Goal: Information Seeking & Learning: Learn about a topic

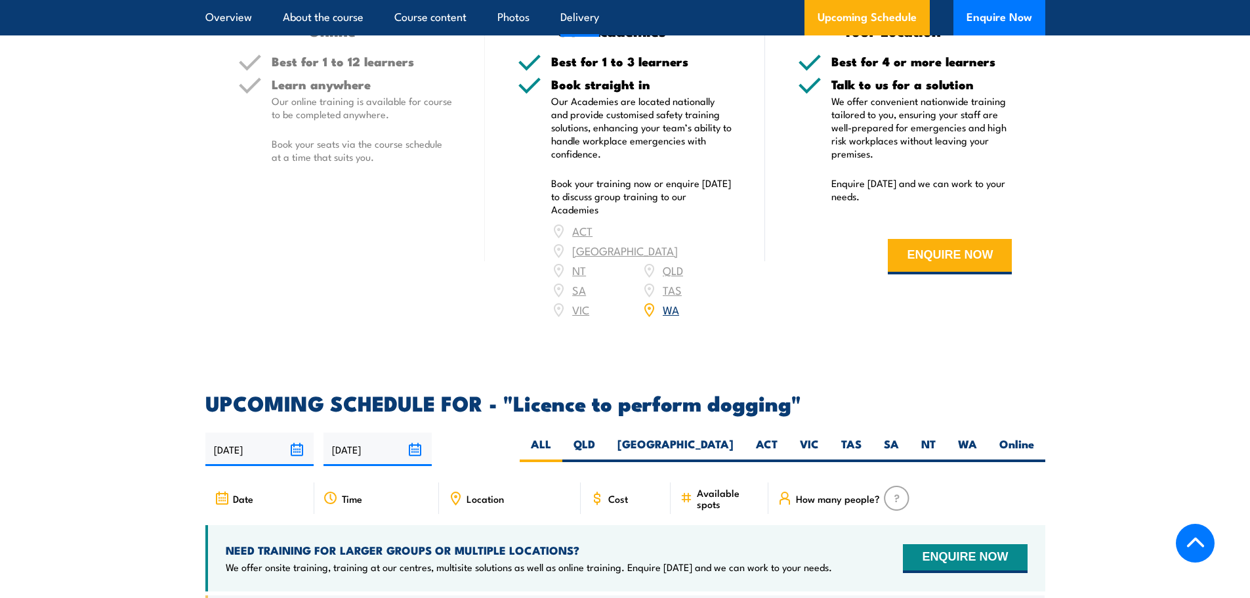
scroll to position [1771, 0]
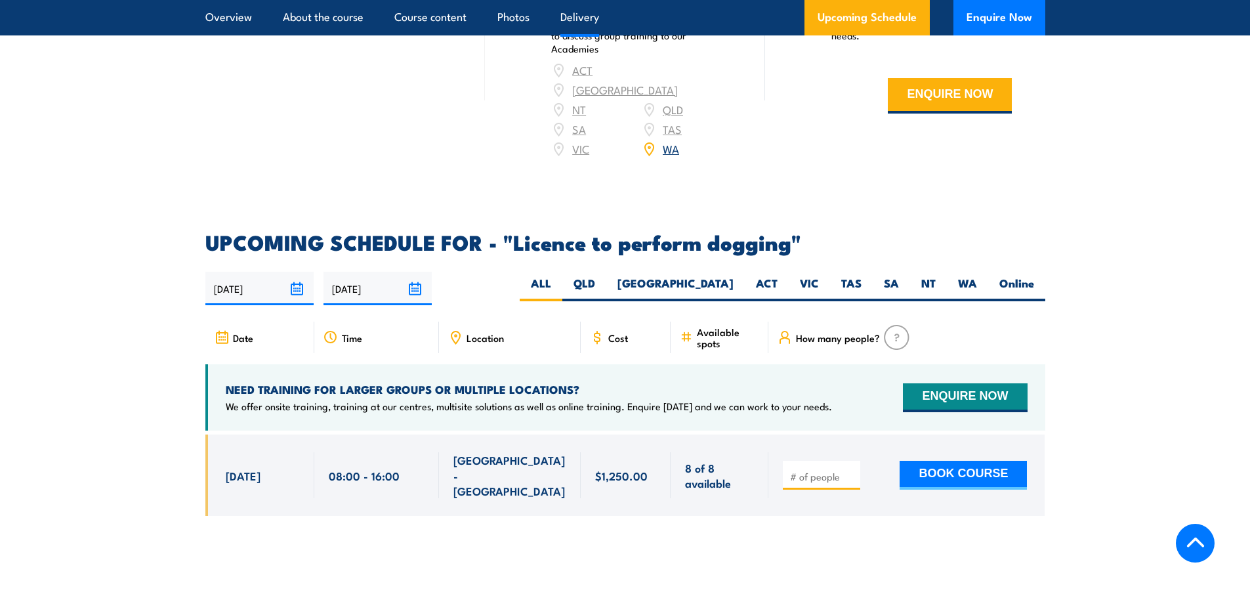
scroll to position [1771, 0]
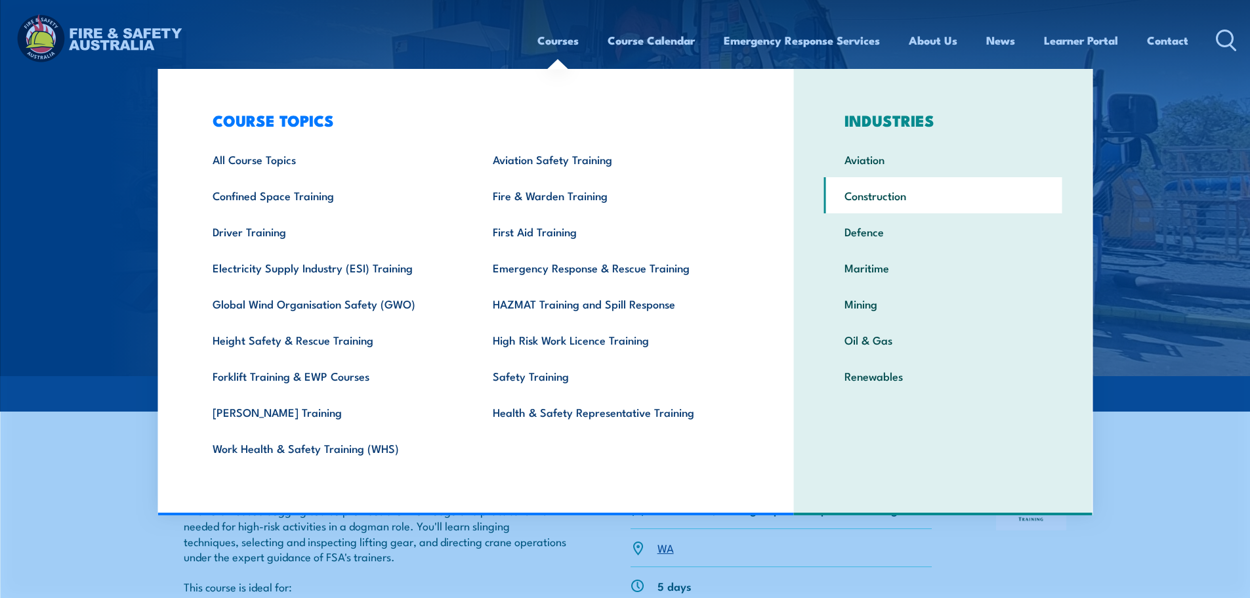
click at [874, 196] on link "Construction" at bounding box center [943, 195] width 238 height 36
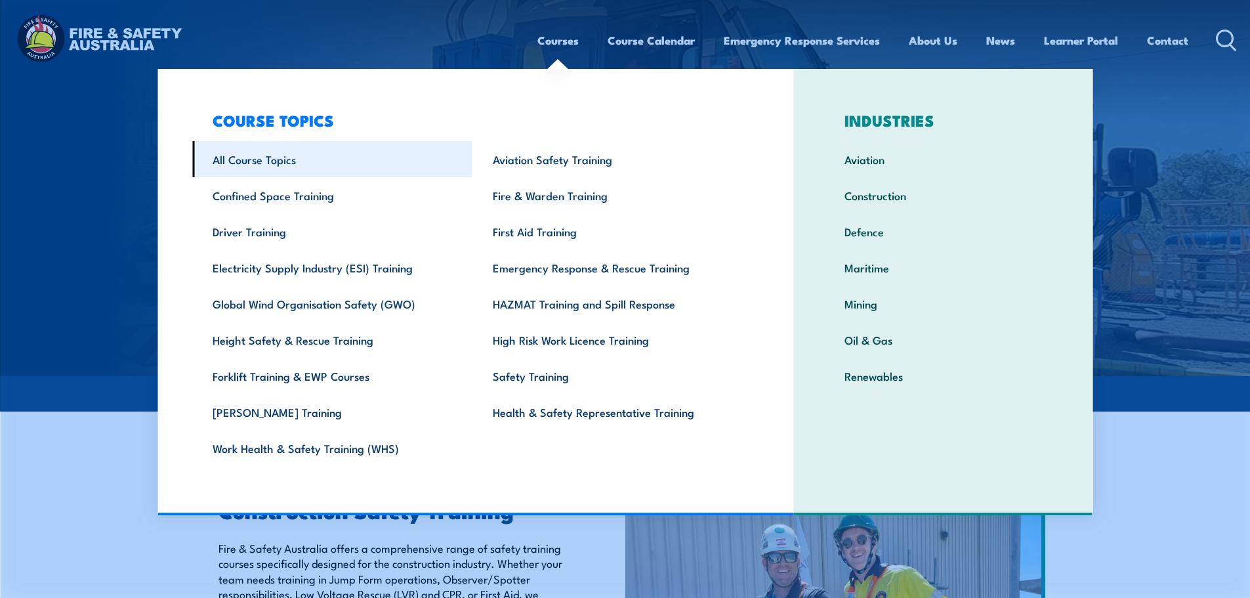
click at [256, 165] on link "All Course Topics" at bounding box center [332, 159] width 280 height 36
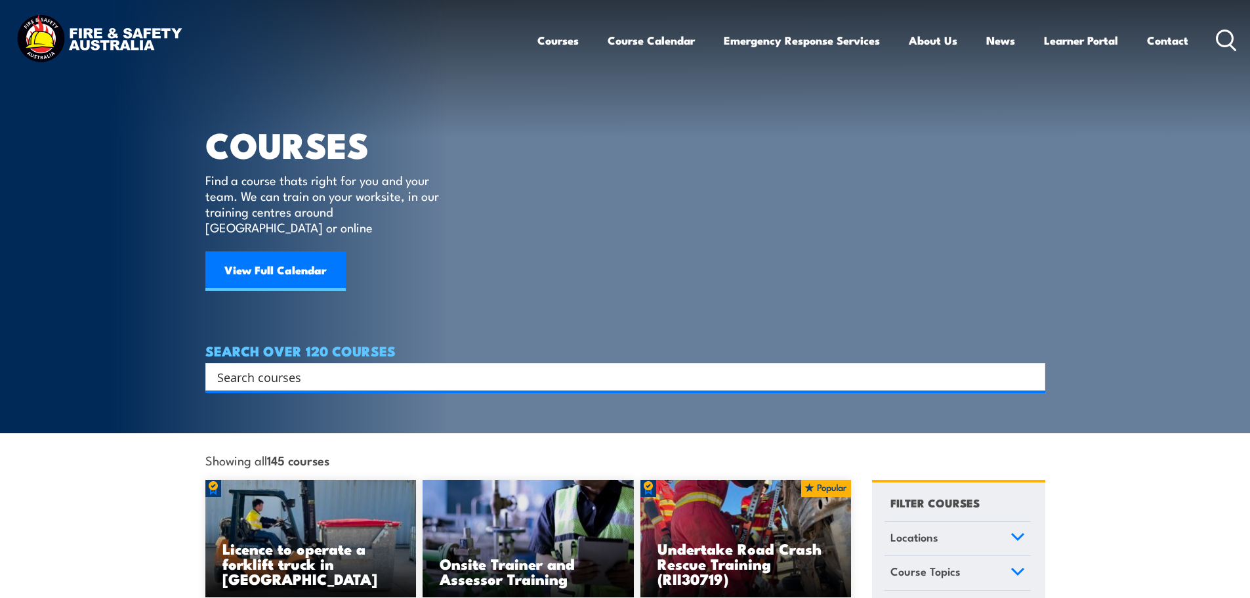
click at [302, 367] on input "Search input" at bounding box center [616, 377] width 799 height 20
type input "RIGGING"
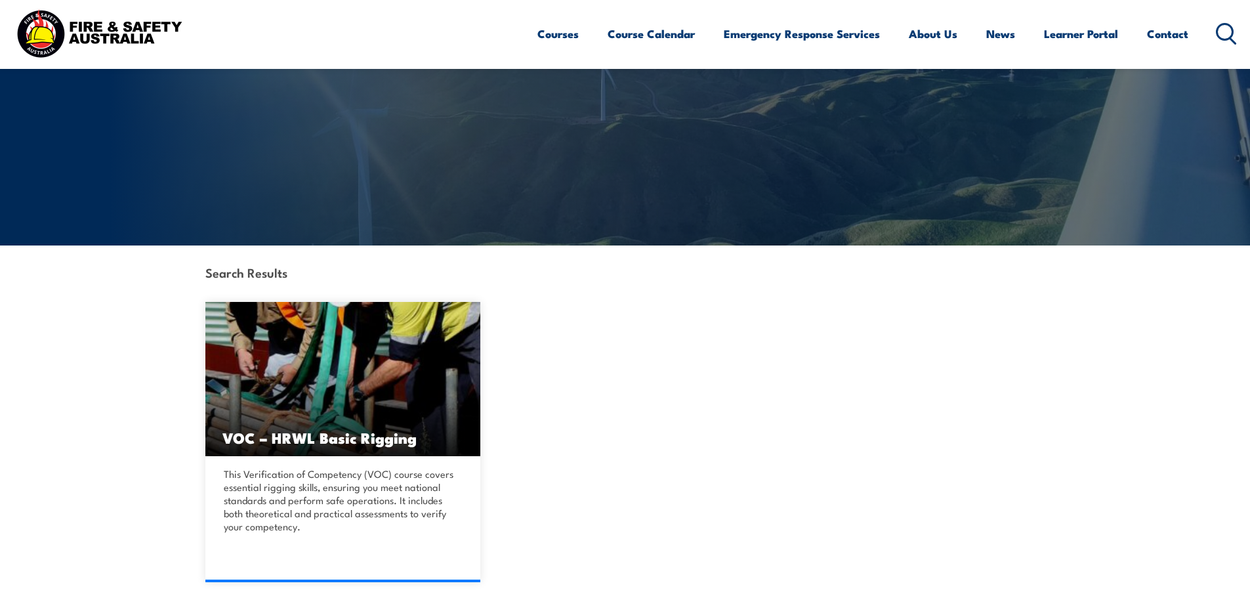
scroll to position [131, 0]
click at [302, 358] on img at bounding box center [343, 378] width 276 height 154
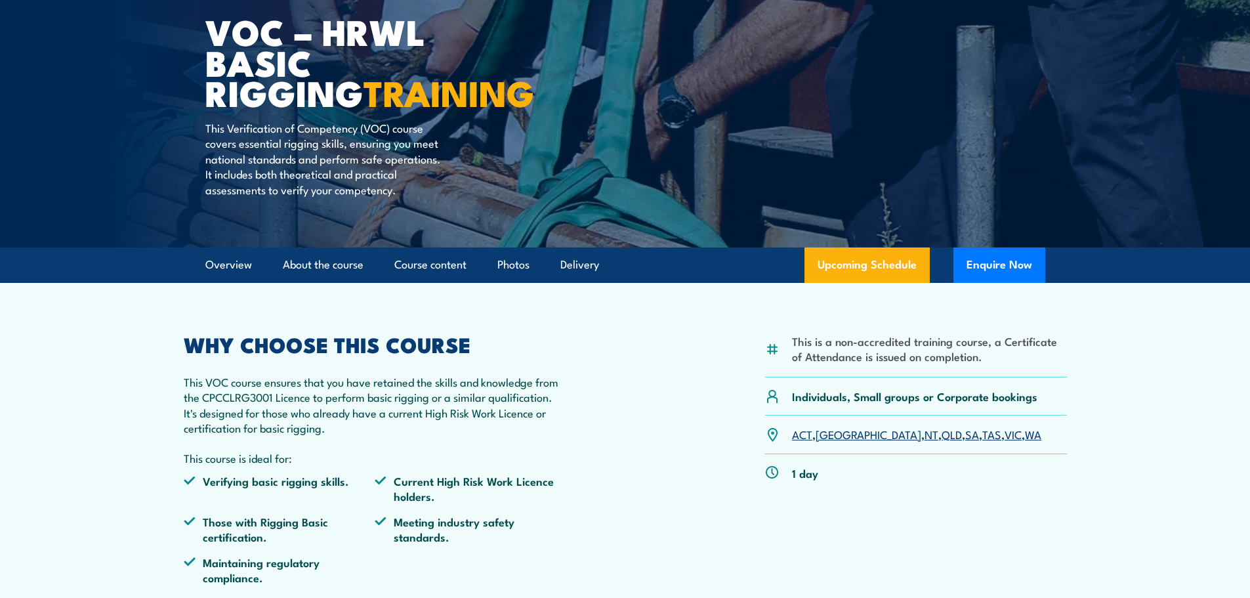
scroll to position [131, 0]
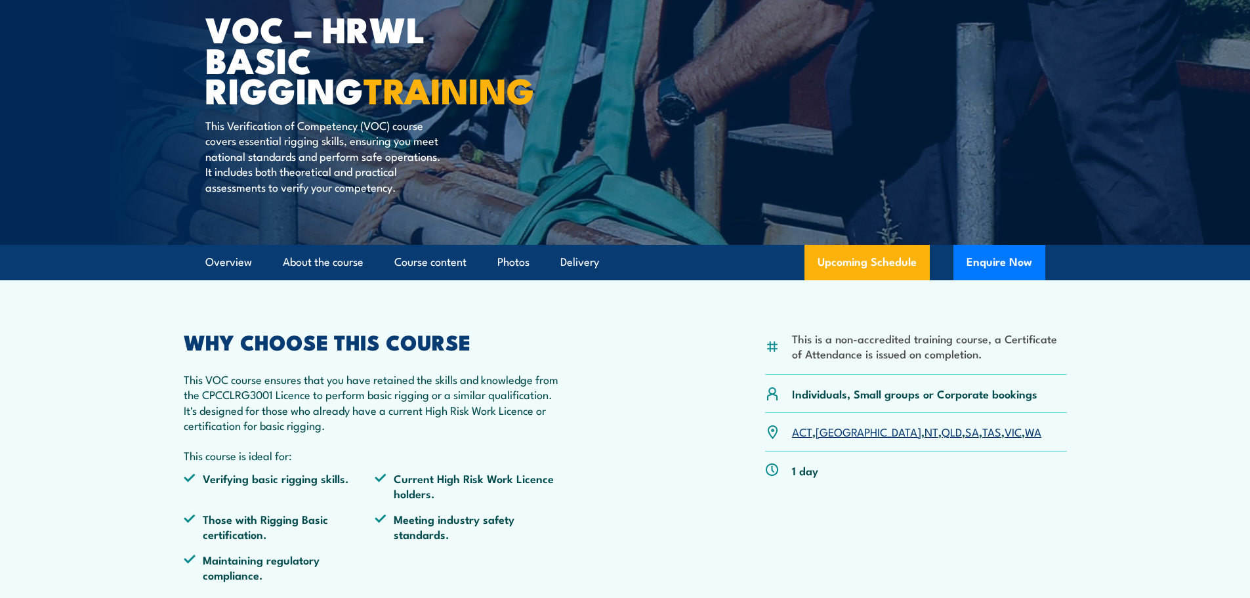
click at [1025, 434] on link "WA" at bounding box center [1033, 431] width 16 height 16
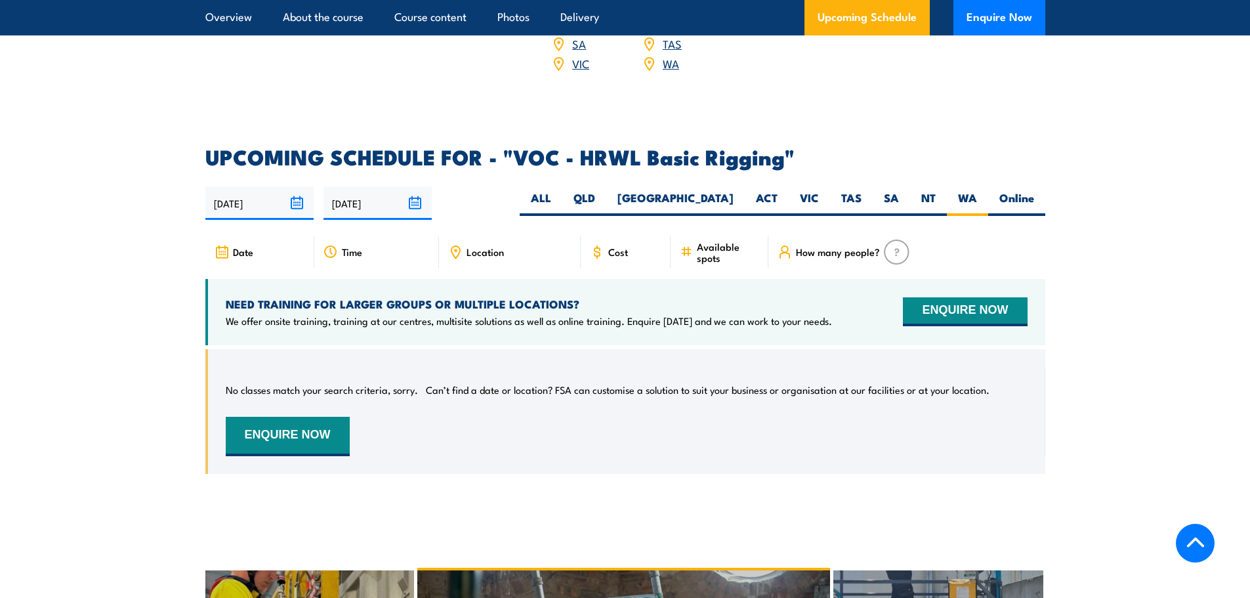
scroll to position [1837, 0]
